Goal: Task Accomplishment & Management: Manage account settings

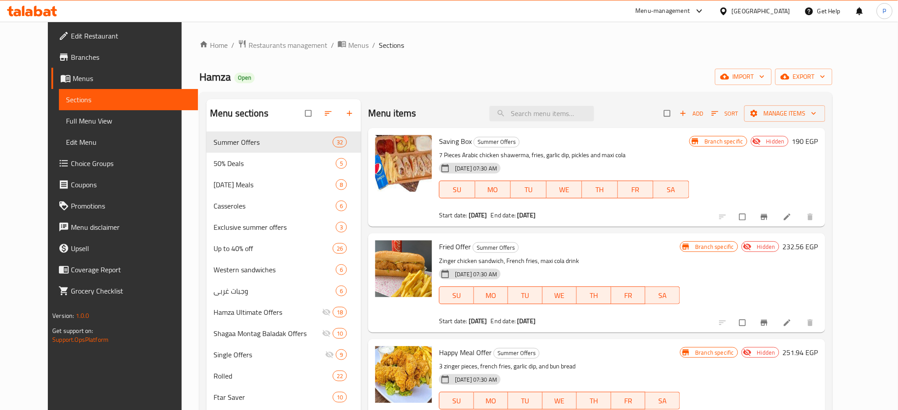
click at [431, 70] on div "Hamza Open import export" at bounding box center [515, 77] width 633 height 16
click at [765, 80] on span "import" at bounding box center [743, 76] width 43 height 11
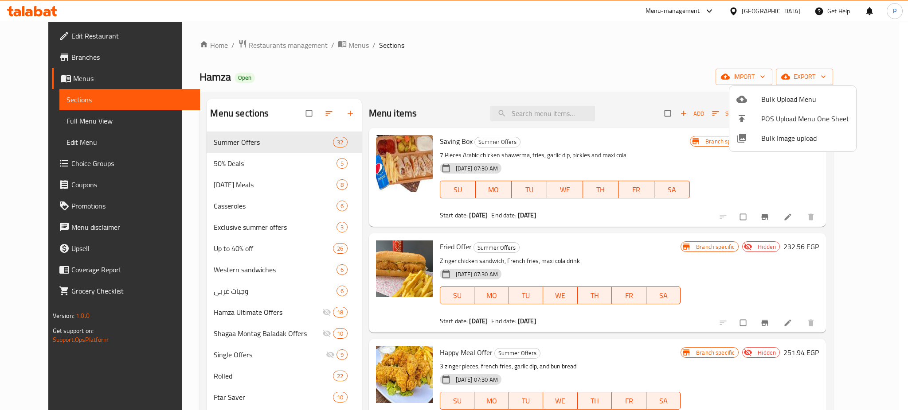
click at [790, 133] on span "Bulk Image upload" at bounding box center [805, 138] width 88 height 11
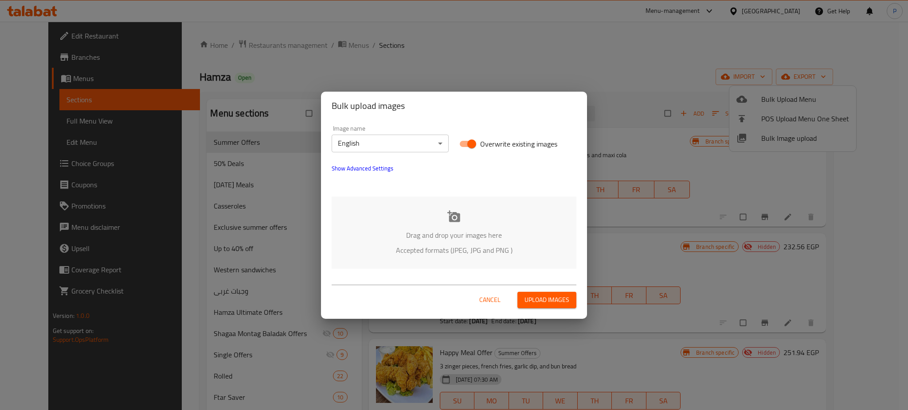
click at [506, 229] on div "Drag and drop your images here Accepted formats (JPEG, JPG and PNG )" at bounding box center [454, 233] width 245 height 72
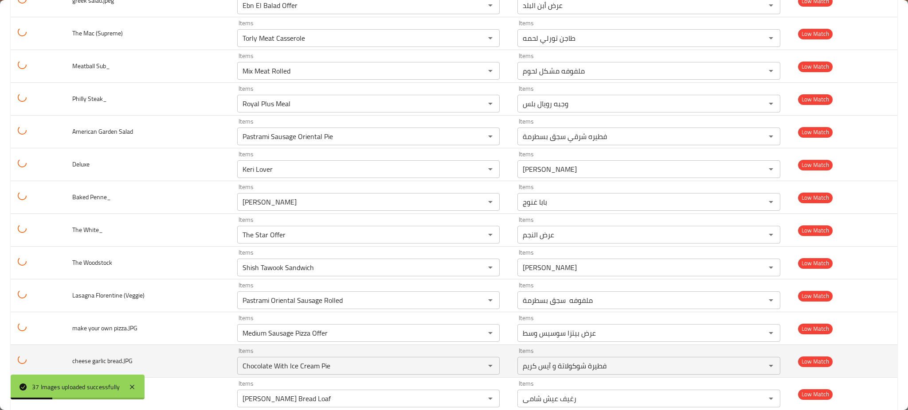
scroll to position [650, 0]
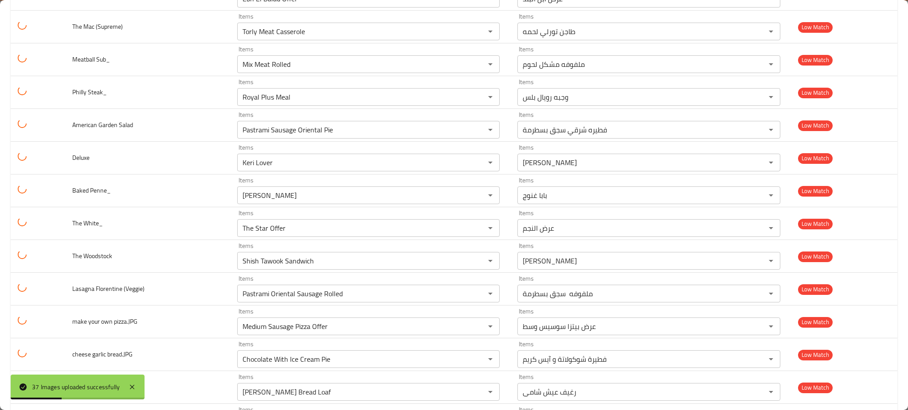
click at [134, 378] on div "37 Images uploaded successfully" at bounding box center [78, 387] width 134 height 25
click at [137, 388] on icon at bounding box center [132, 387] width 11 height 11
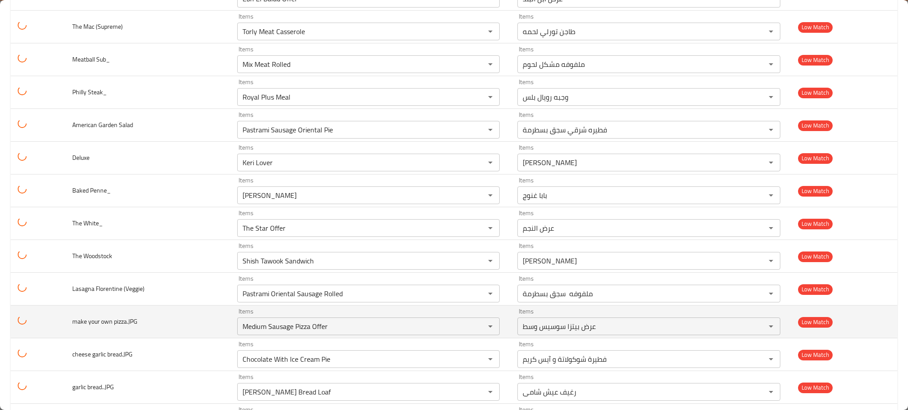
scroll to position [957, 0]
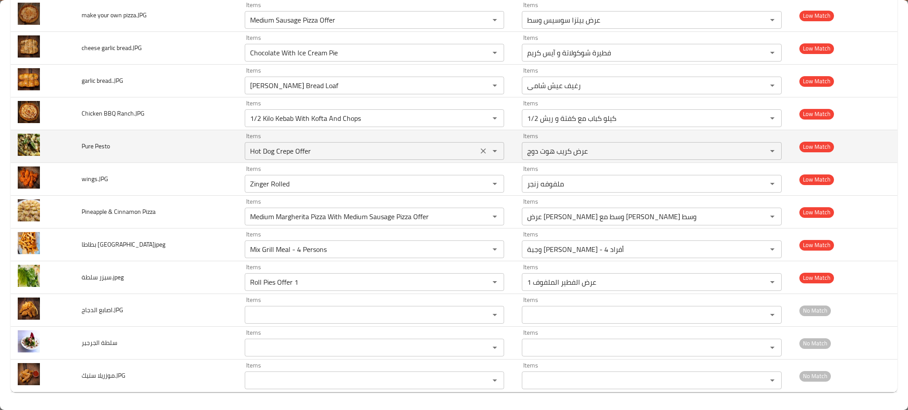
click at [264, 138] on div "Items Hot Dog Crepe Offer Items" at bounding box center [375, 146] width 260 height 27
click at [266, 145] on Pesto "Hot Dog Crepe Offer" at bounding box center [361, 151] width 228 height 12
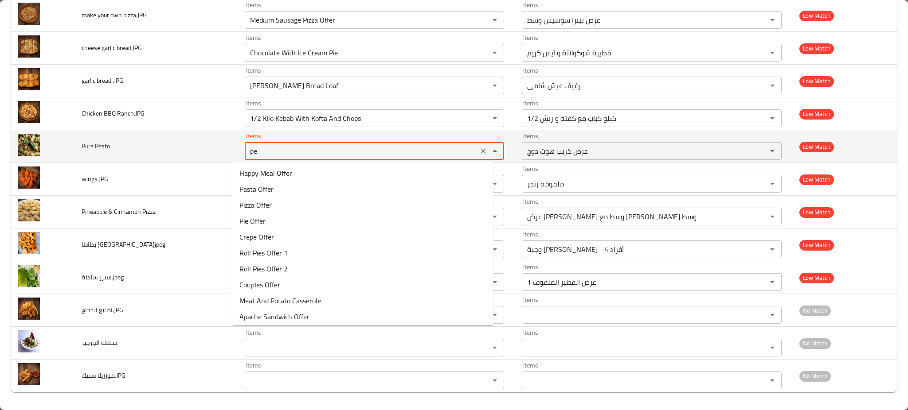
type Pesto "pes"
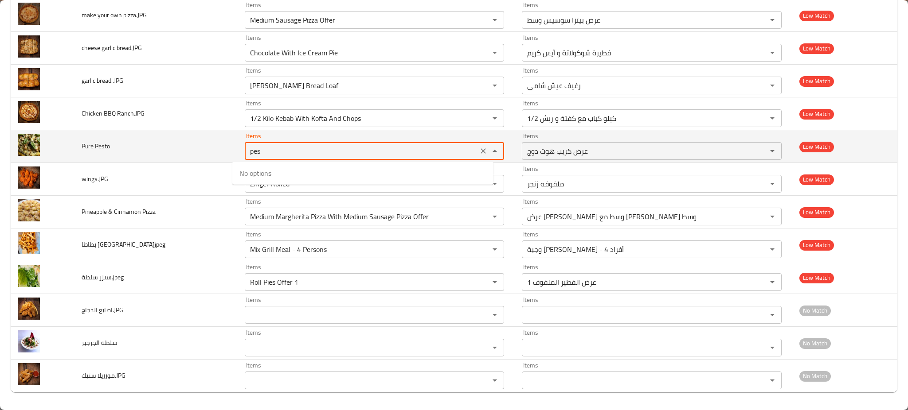
click at [480, 149] on icon "Clear" at bounding box center [482, 150] width 5 height 5
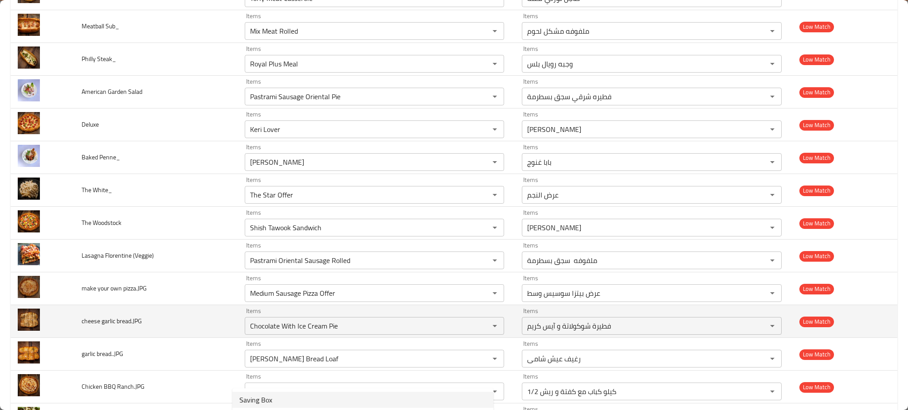
scroll to position [543, 0]
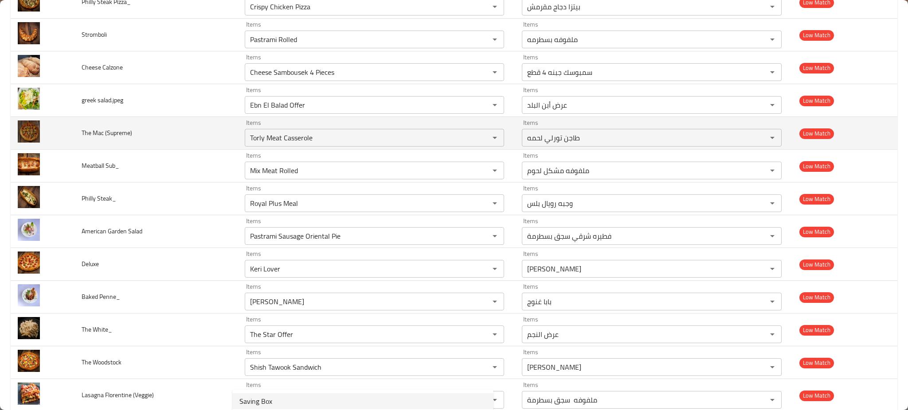
click at [101, 135] on span "The Mac (Supreme)" at bounding box center [107, 133] width 51 height 12
copy span "Mac"
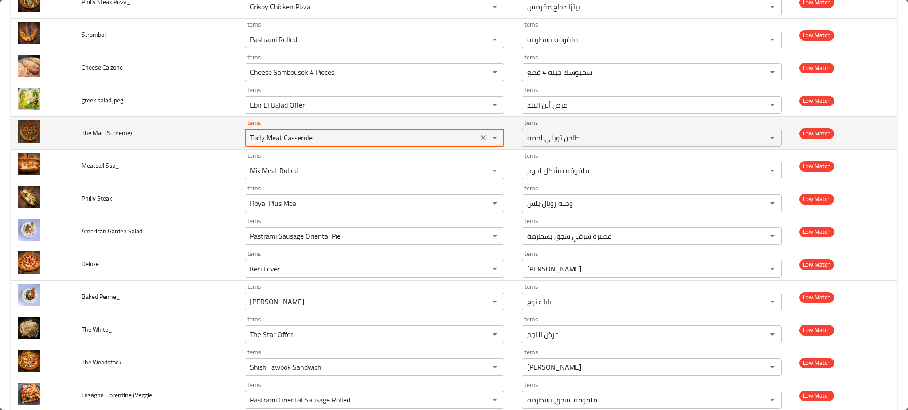
click at [285, 133] on \(Supreme\) "Torly Meat Casserole" at bounding box center [361, 138] width 228 height 12
paste \(Supreme\) "Mac"
type \(Supreme\) "Mac"
click at [477, 134] on button "Clear" at bounding box center [483, 138] width 12 height 12
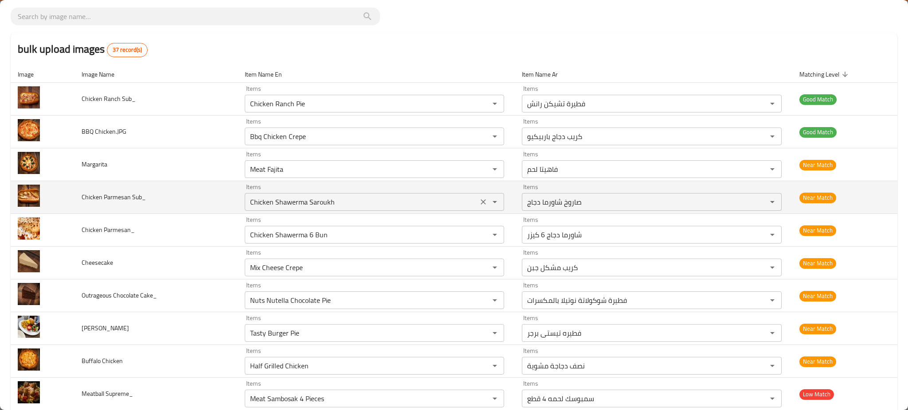
scroll to position [0, 0]
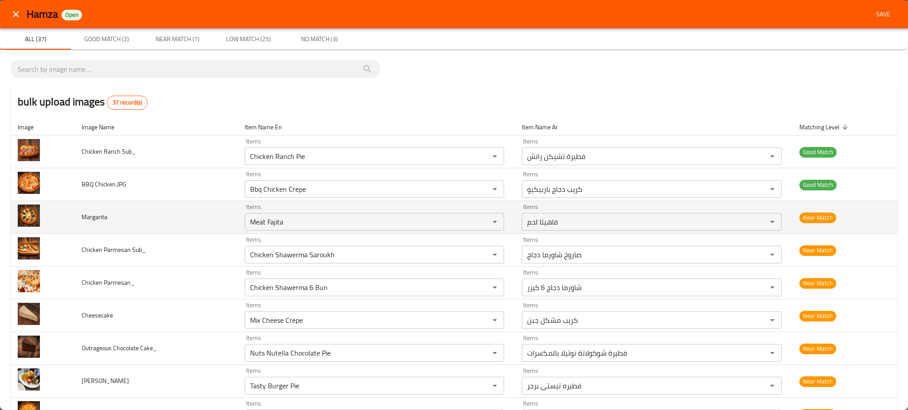
click at [95, 223] on span "Margarita" at bounding box center [95, 217] width 26 height 12
copy span "Margarita"
click at [310, 224] on input "Meat Fajita" at bounding box center [361, 222] width 228 height 12
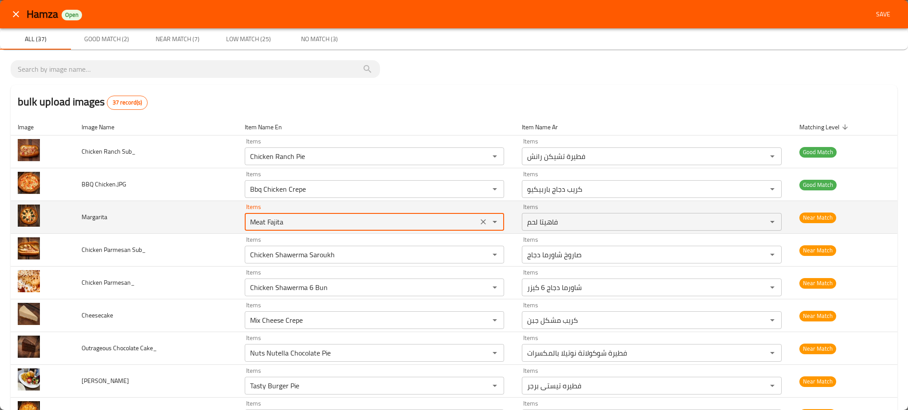
paste input "argar"
type input "Margarita"
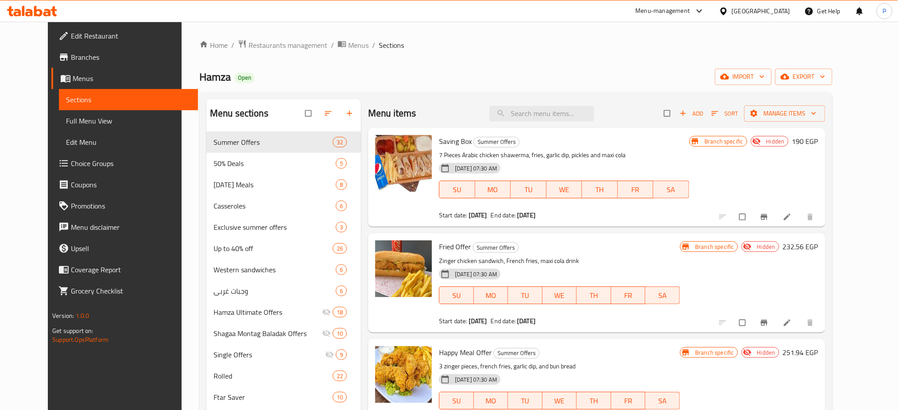
click at [429, 77] on div "Hamza Open import export" at bounding box center [515, 77] width 633 height 16
click at [555, 123] on div "Menu items Add Sort Manage items" at bounding box center [596, 113] width 457 height 29
click at [556, 113] on input "search" at bounding box center [542, 114] width 105 height 16
paste input "عرض المدارس 1"
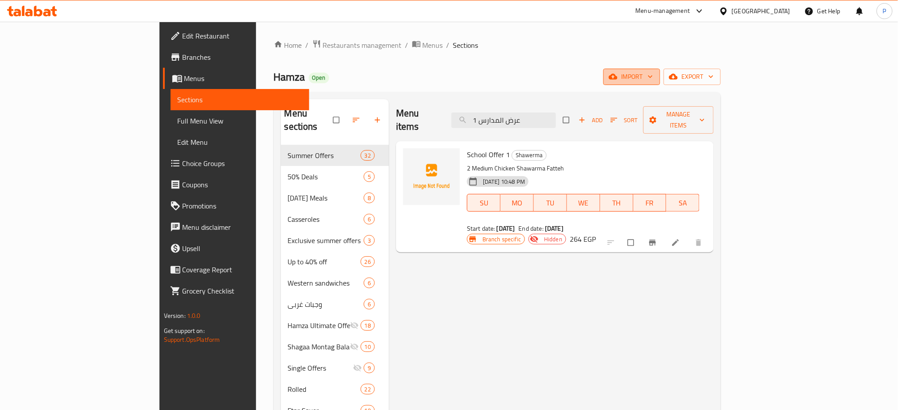
click at [653, 80] on span "import" at bounding box center [632, 76] width 43 height 11
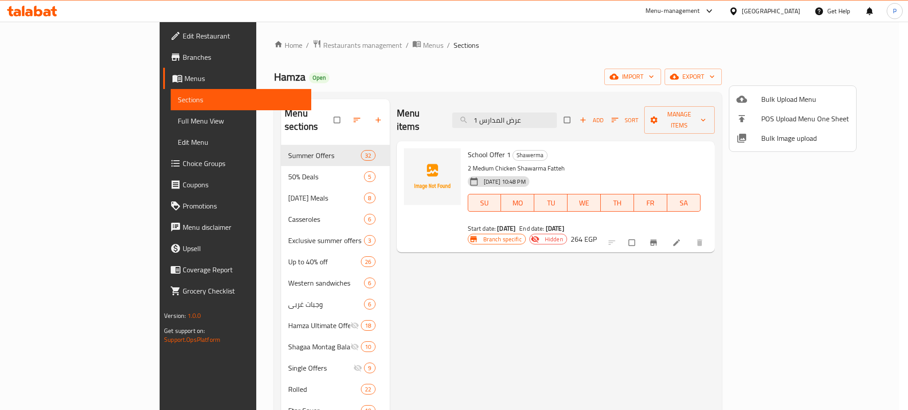
click at [782, 140] on span "Bulk Image upload" at bounding box center [805, 138] width 88 height 11
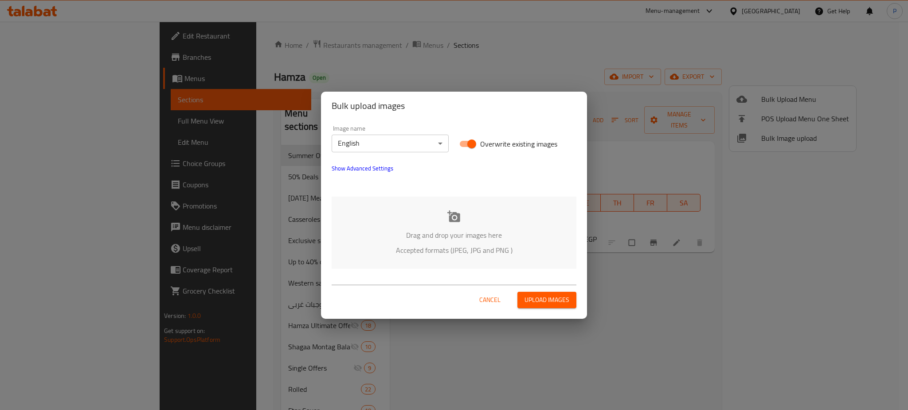
click at [409, 140] on body "​ Menu-management [GEOGRAPHIC_DATA] Get Help P Edit Restaurant Branches Menus S…" at bounding box center [454, 216] width 908 height 389
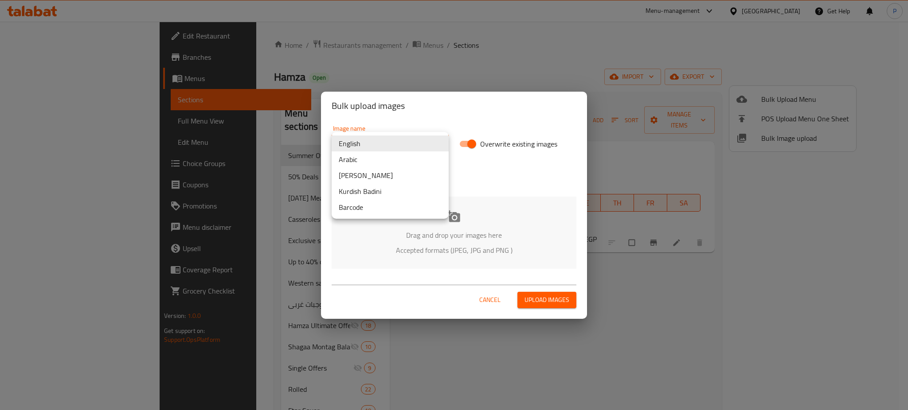
click at [383, 160] on li "Arabic" at bounding box center [390, 160] width 117 height 16
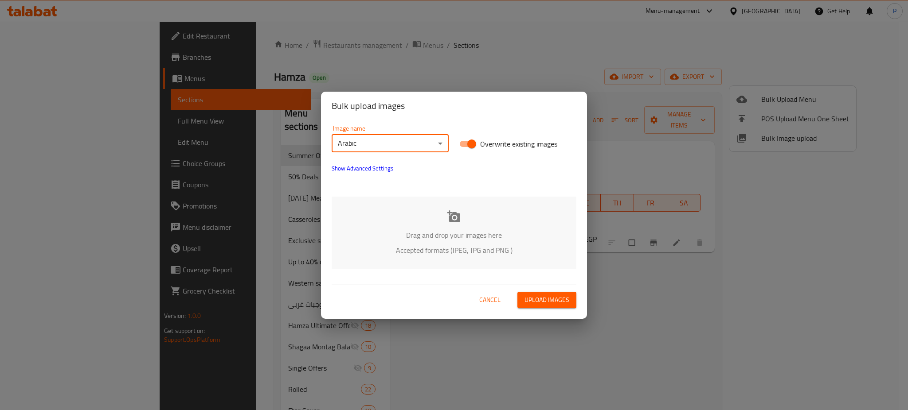
click at [502, 205] on div "Drag and drop your images here Accepted formats (JPEG, JPG and PNG )" at bounding box center [454, 233] width 245 height 72
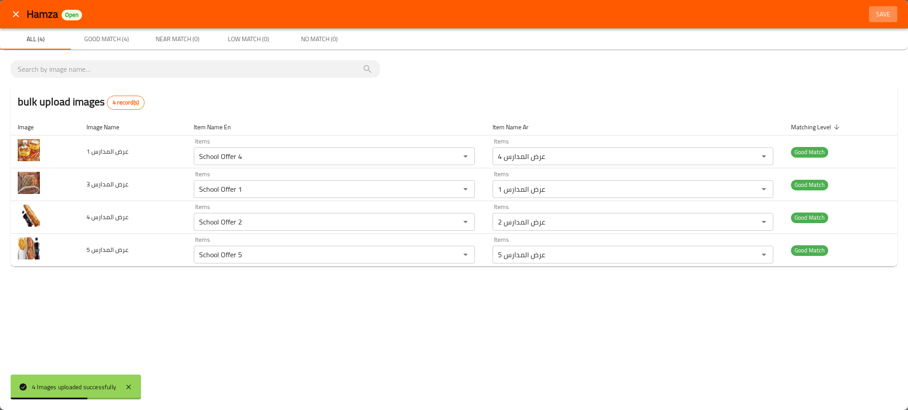
click at [884, 7] on button "Save" at bounding box center [883, 14] width 28 height 16
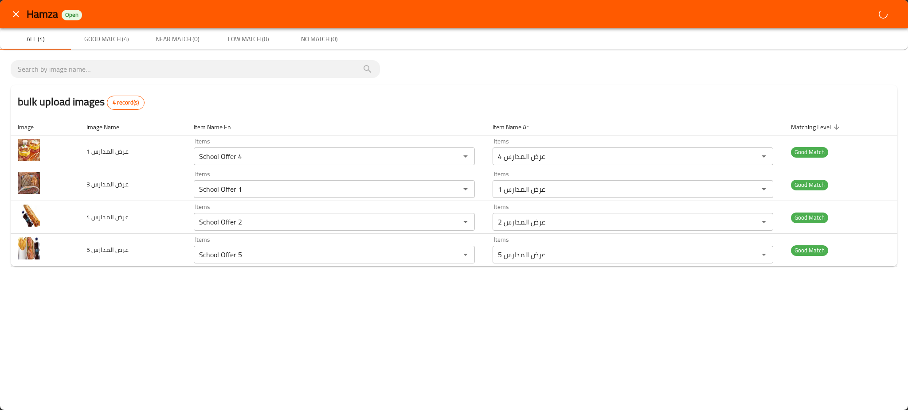
click at [279, 110] on div "bulk upload images 4 record(s)" at bounding box center [454, 102] width 886 height 34
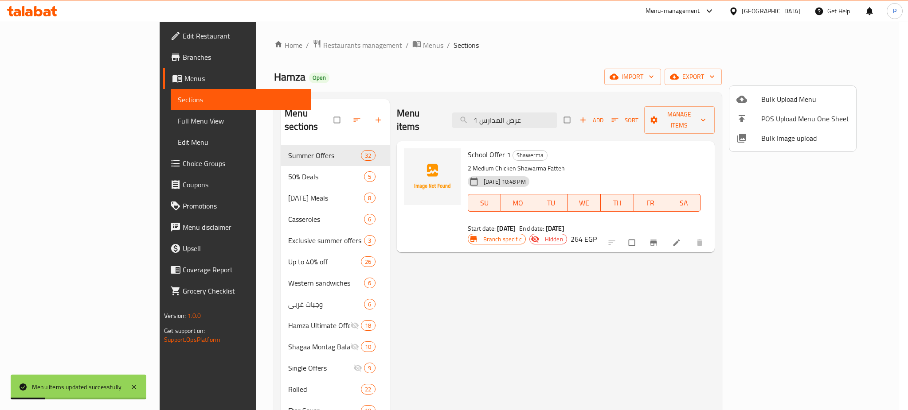
click at [258, 176] on div at bounding box center [454, 205] width 908 height 410
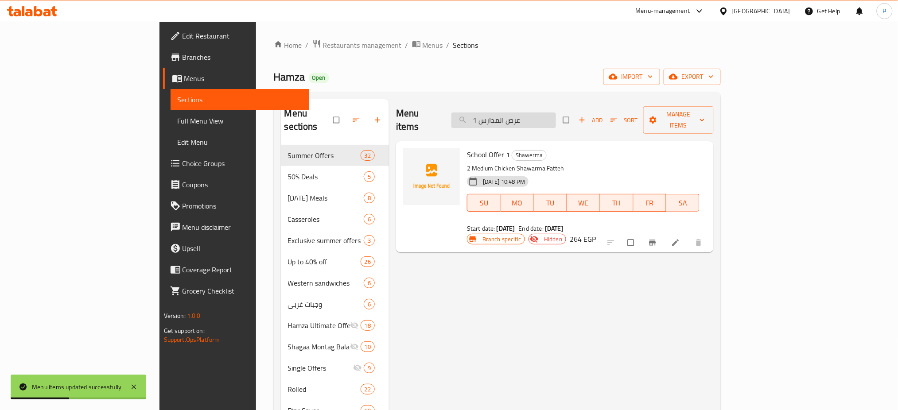
click at [556, 114] on input "عرض المدارس 1" at bounding box center [504, 121] width 105 height 16
click at [556, 115] on input "عرض المدارس 1" at bounding box center [504, 121] width 105 height 16
click at [556, 113] on input "عرض المدارس 1" at bounding box center [504, 121] width 105 height 16
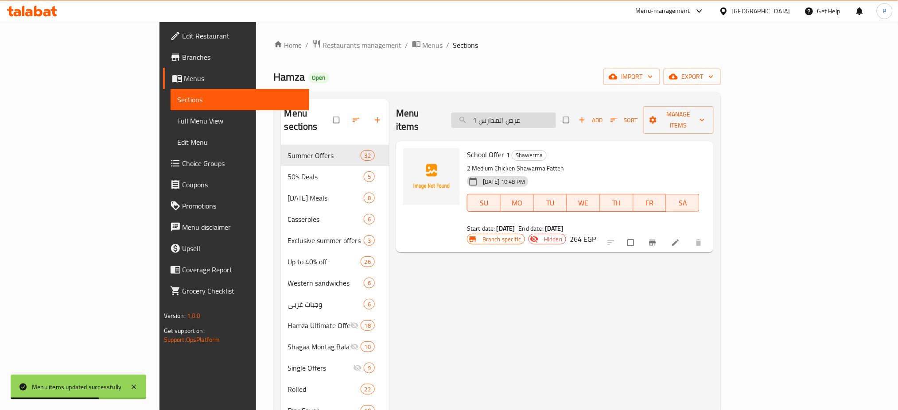
drag, startPoint x: 571, startPoint y: 113, endPoint x: 555, endPoint y: 113, distance: 15.5
click at [555, 113] on input "عرض المدارس 1" at bounding box center [504, 121] width 105 height 16
click at [556, 113] on input "عرض المدارس 1" at bounding box center [504, 121] width 105 height 16
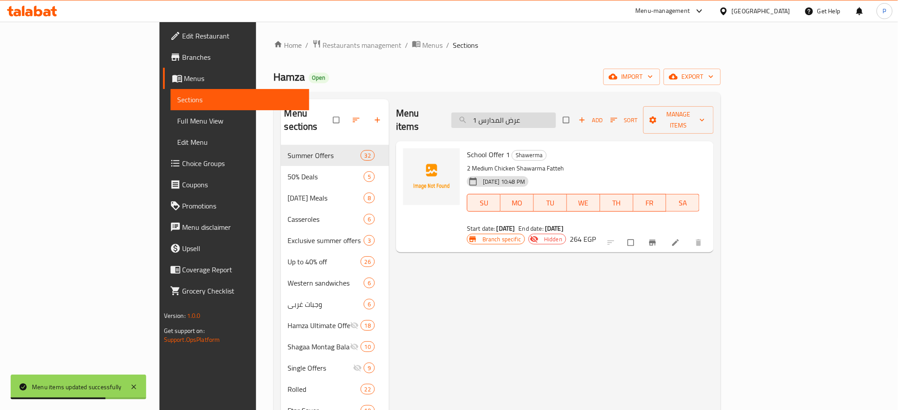
paste input "search"
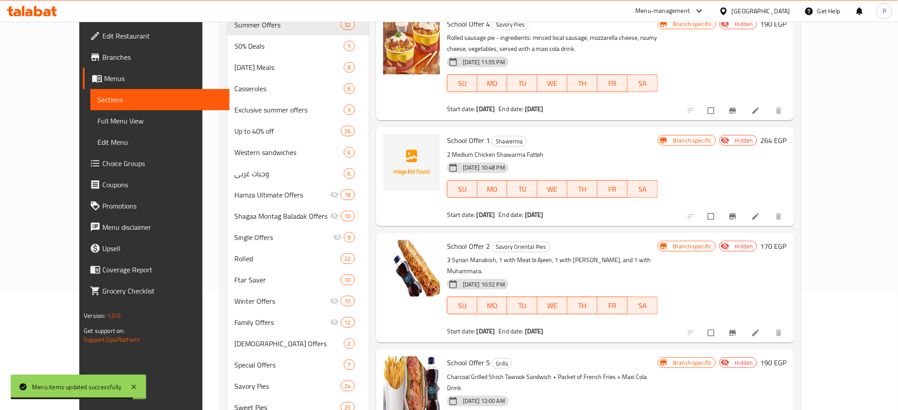
scroll to position [118, 0]
type input "عرض المدارس"
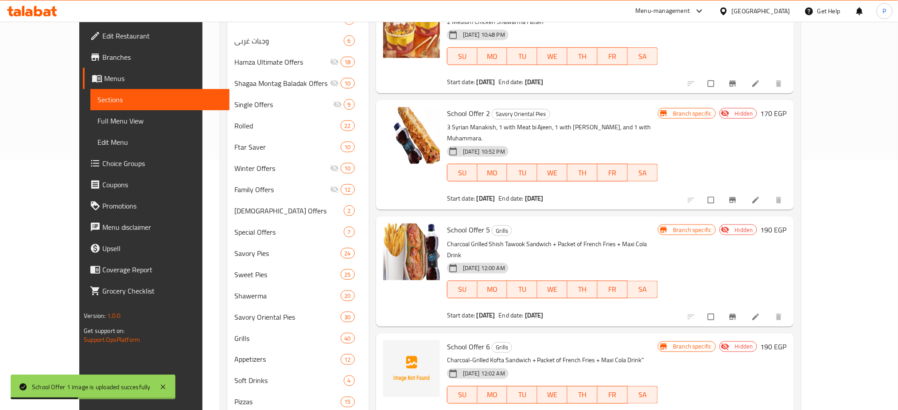
scroll to position [177, 0]
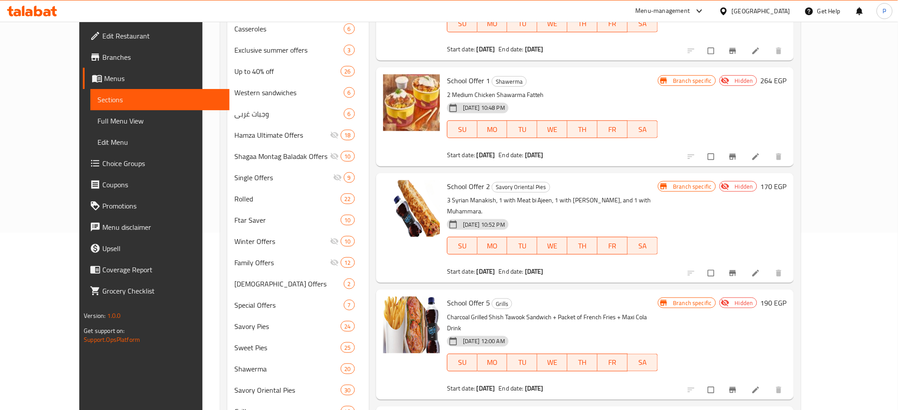
click at [409, 270] on div "School Offer 2 Savory Oriental Pies 3 Syrian Manakish, 1 with Meat bi Ajeen, 1 …" at bounding box center [585, 228] width 418 height 110
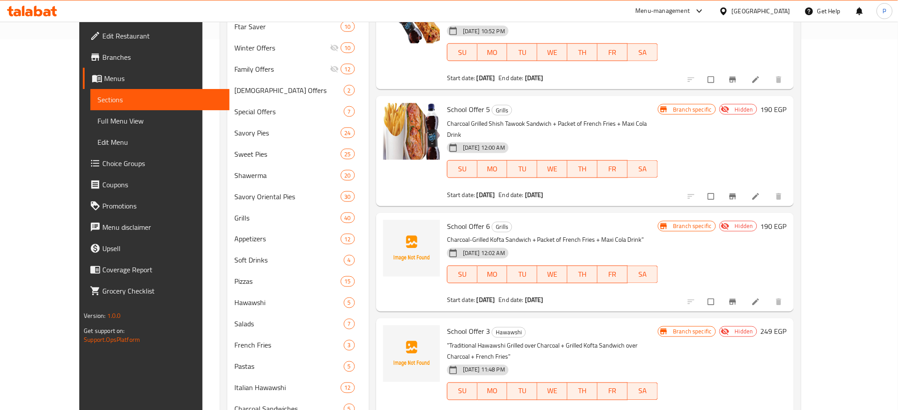
scroll to position [472, 0]
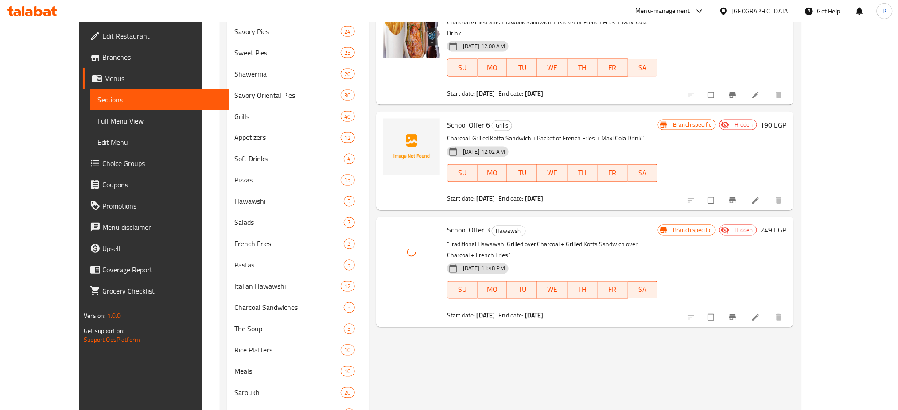
click at [479, 363] on div "Menu items عرض المدارس Add Sort Manage items School Offer 4 Savory Pies Rolled …" at bounding box center [581, 113] width 425 height 972
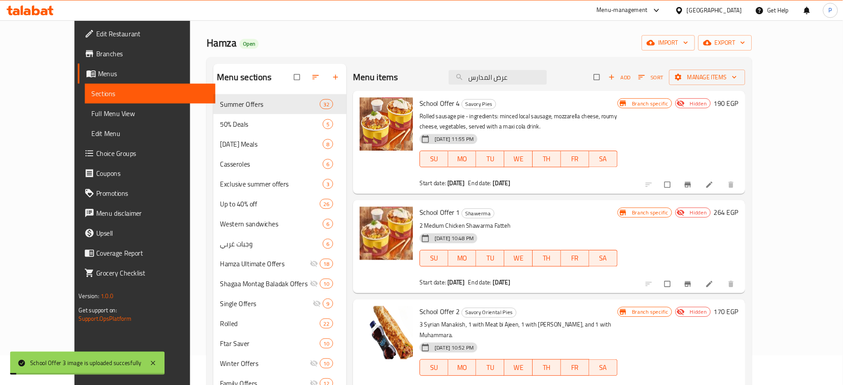
scroll to position [0, 0]
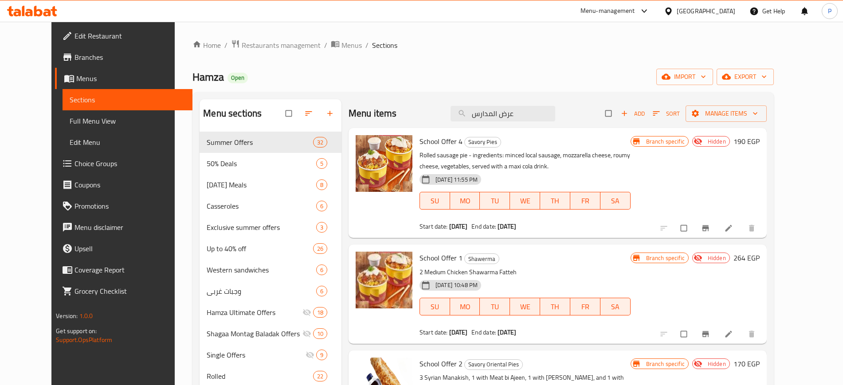
click at [676, 10] on div at bounding box center [670, 11] width 13 height 10
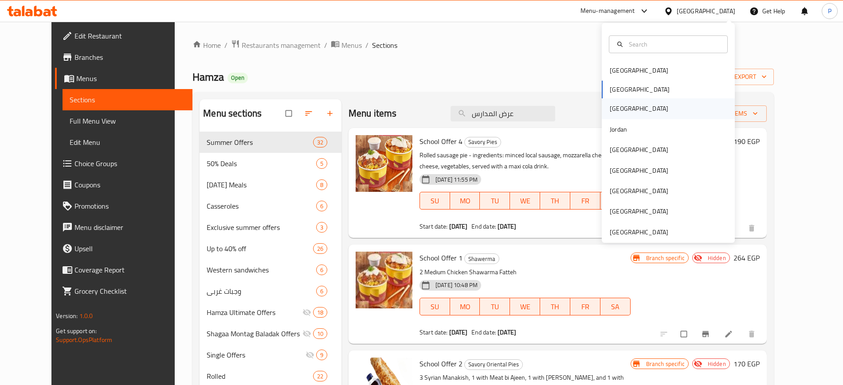
click at [618, 105] on div "[GEOGRAPHIC_DATA]" at bounding box center [638, 108] width 73 height 20
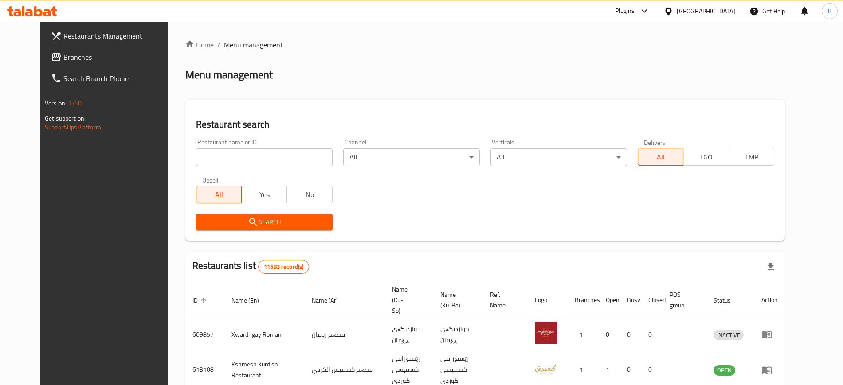
click at [284, 153] on input "search" at bounding box center [264, 157] width 137 height 18
paste input "Espressolab"
type input "Espressolab"
click button "Search" at bounding box center [264, 222] width 137 height 16
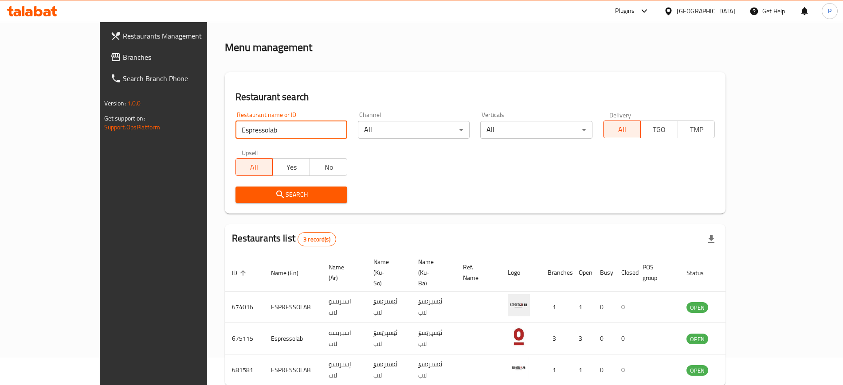
scroll to position [56, 0]
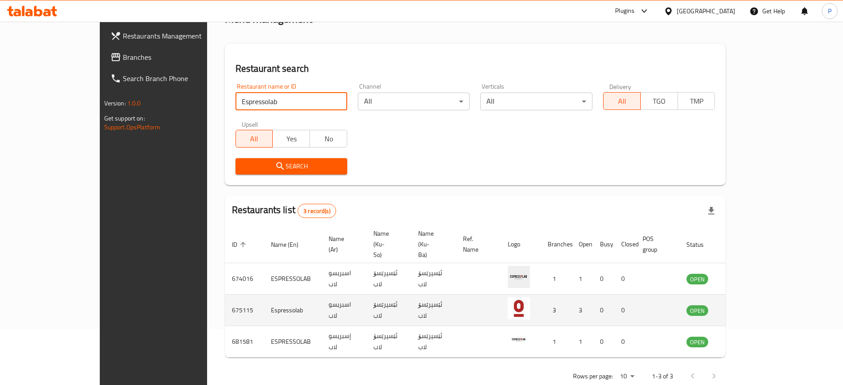
click at [743, 307] on icon "enhanced table" at bounding box center [738, 311] width 10 height 8
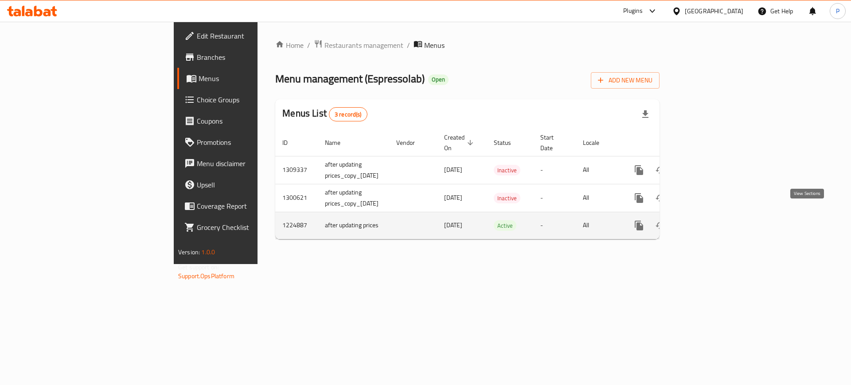
click at [708, 220] on icon "enhanced table" at bounding box center [703, 225] width 11 height 11
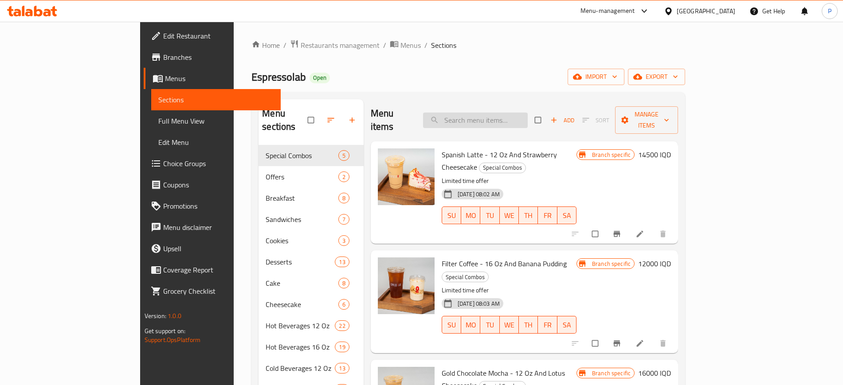
click at [480, 113] on input "search" at bounding box center [475, 121] width 105 height 16
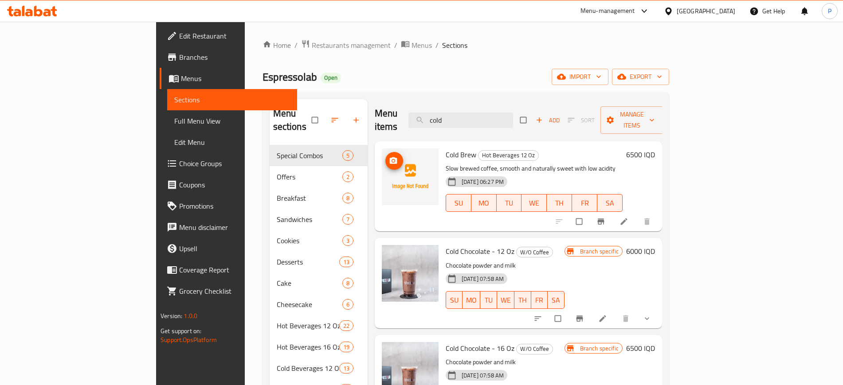
type input "cold"
click at [389, 156] on icon "upload picture" at bounding box center [393, 160] width 9 height 9
